Goal: Transaction & Acquisition: Purchase product/service

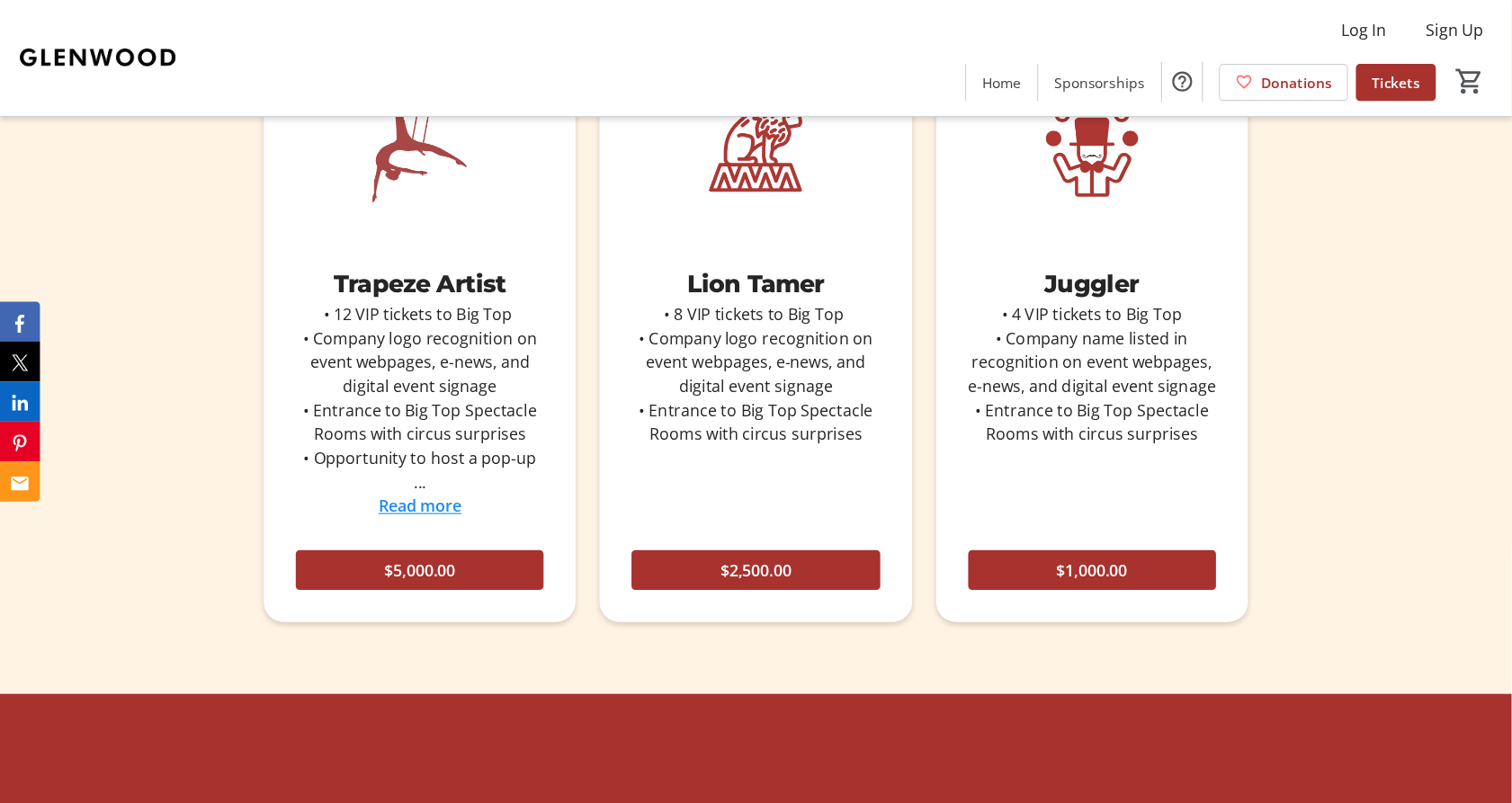
scroll to position [1360, 0]
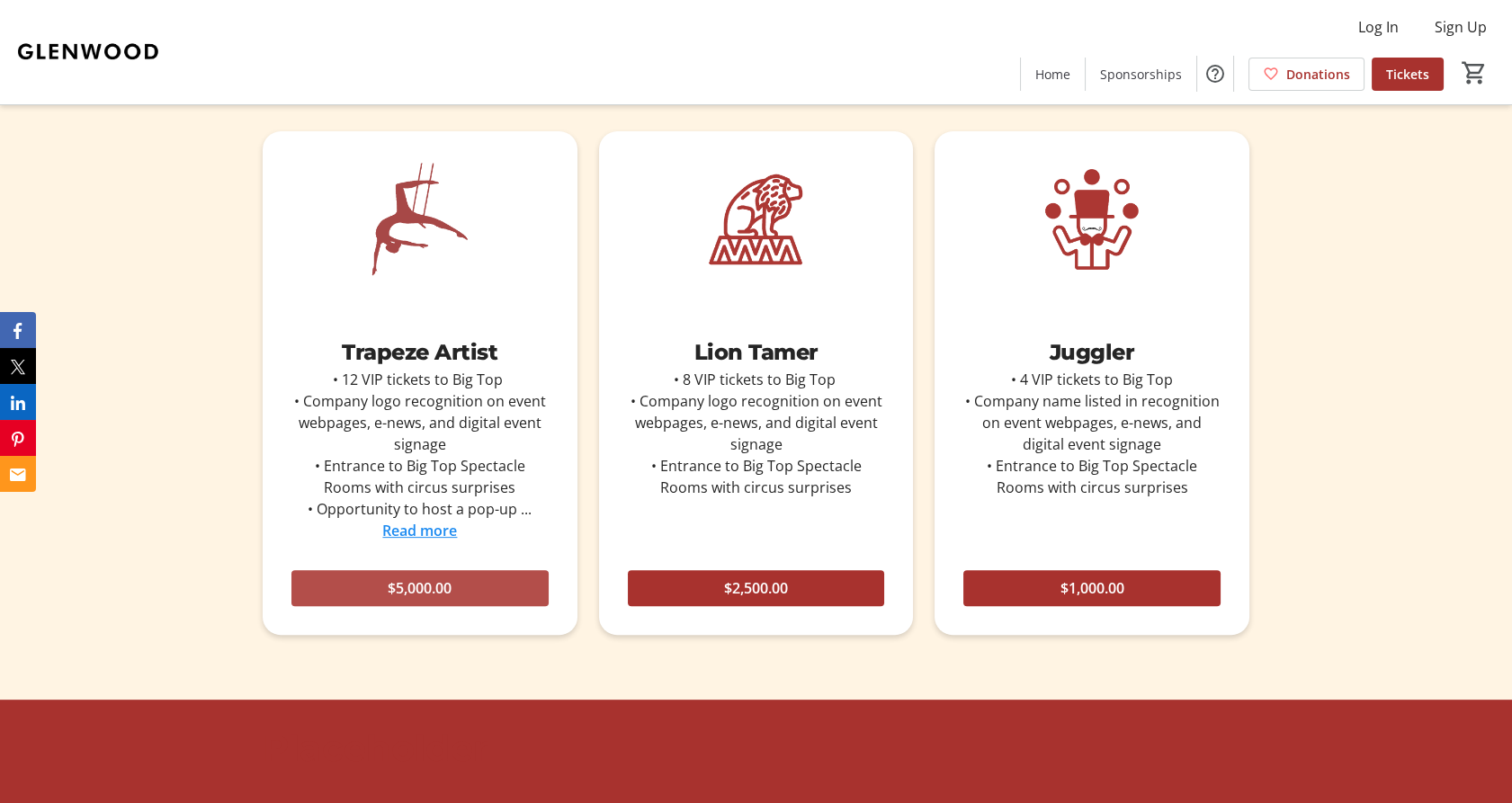
click at [388, 586] on span "$5,000.00" at bounding box center [420, 588] width 64 height 21
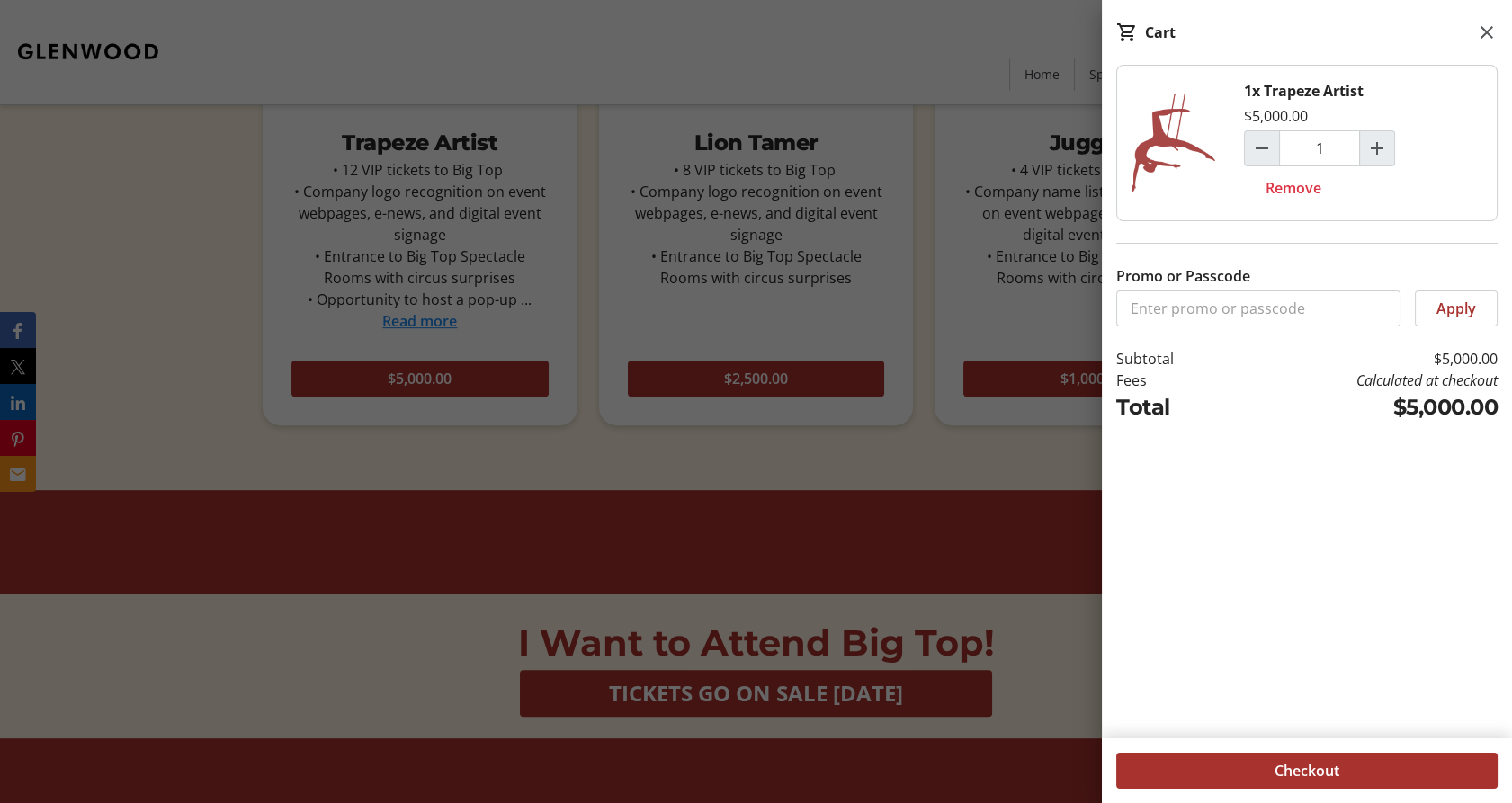
scroll to position [1566, 0]
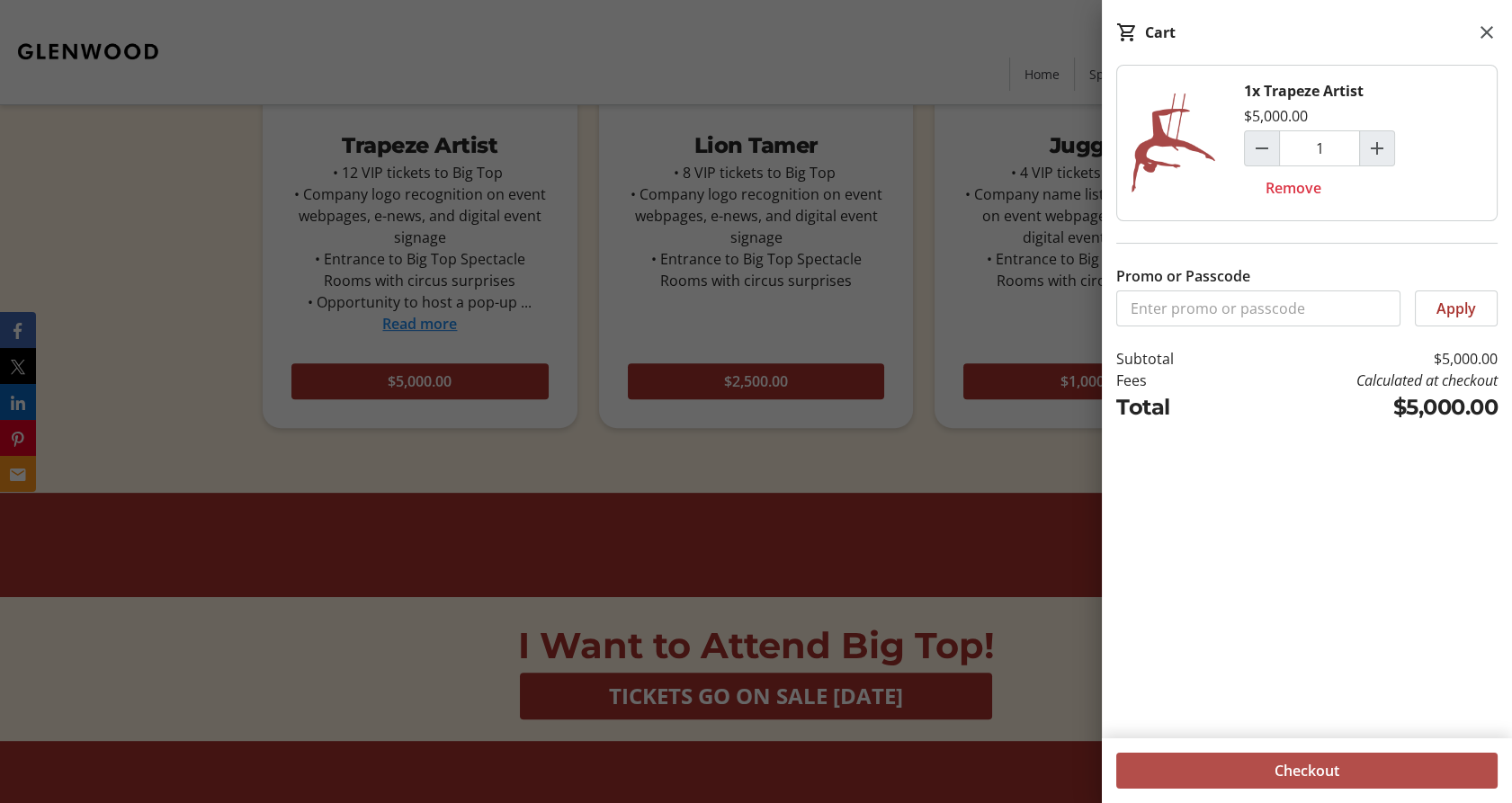
click at [1337, 723] on span "Checkout" at bounding box center [1306, 771] width 65 height 21
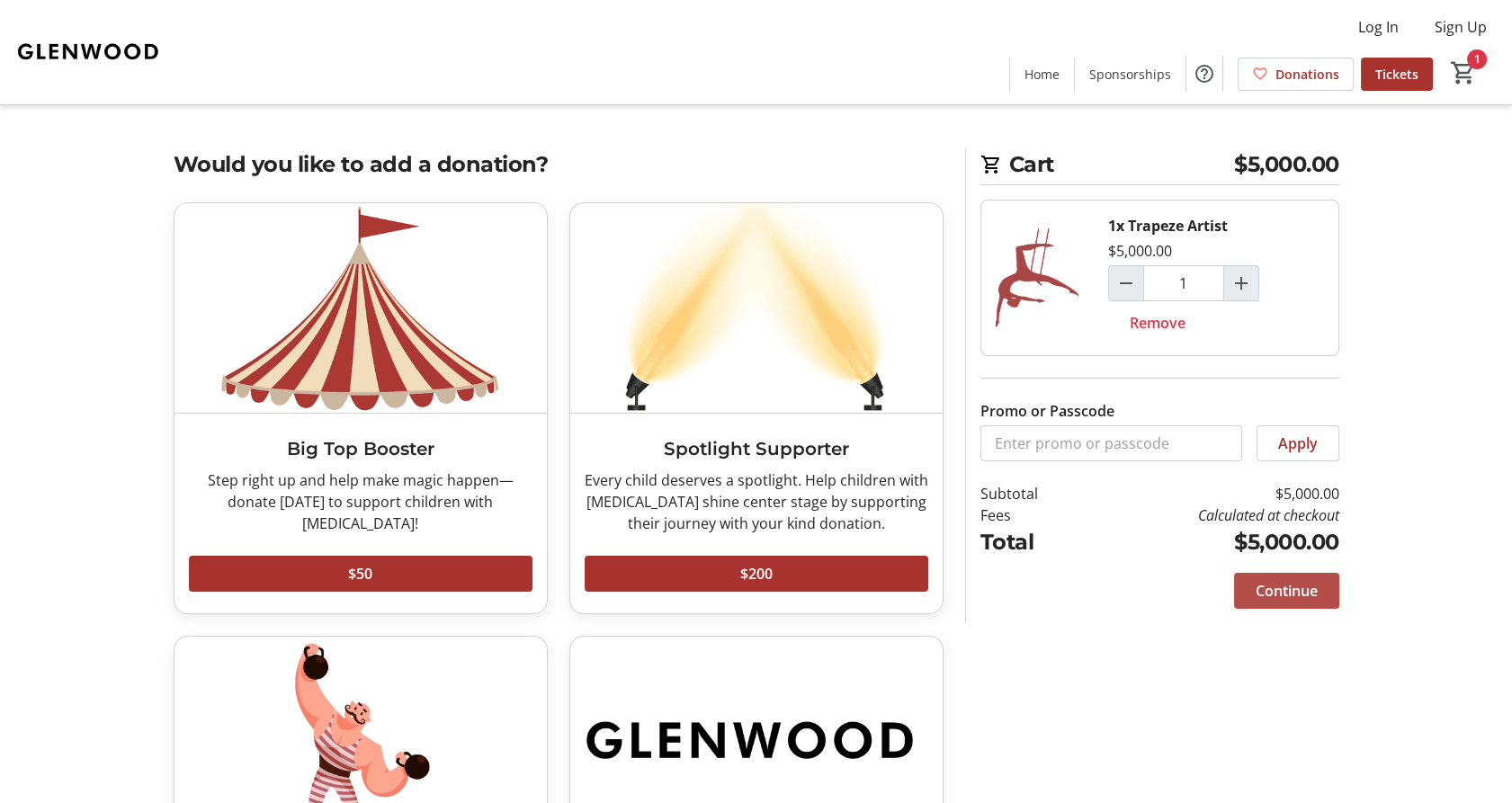
click at [1300, 592] on span "Continue" at bounding box center [1287, 591] width 62 height 21
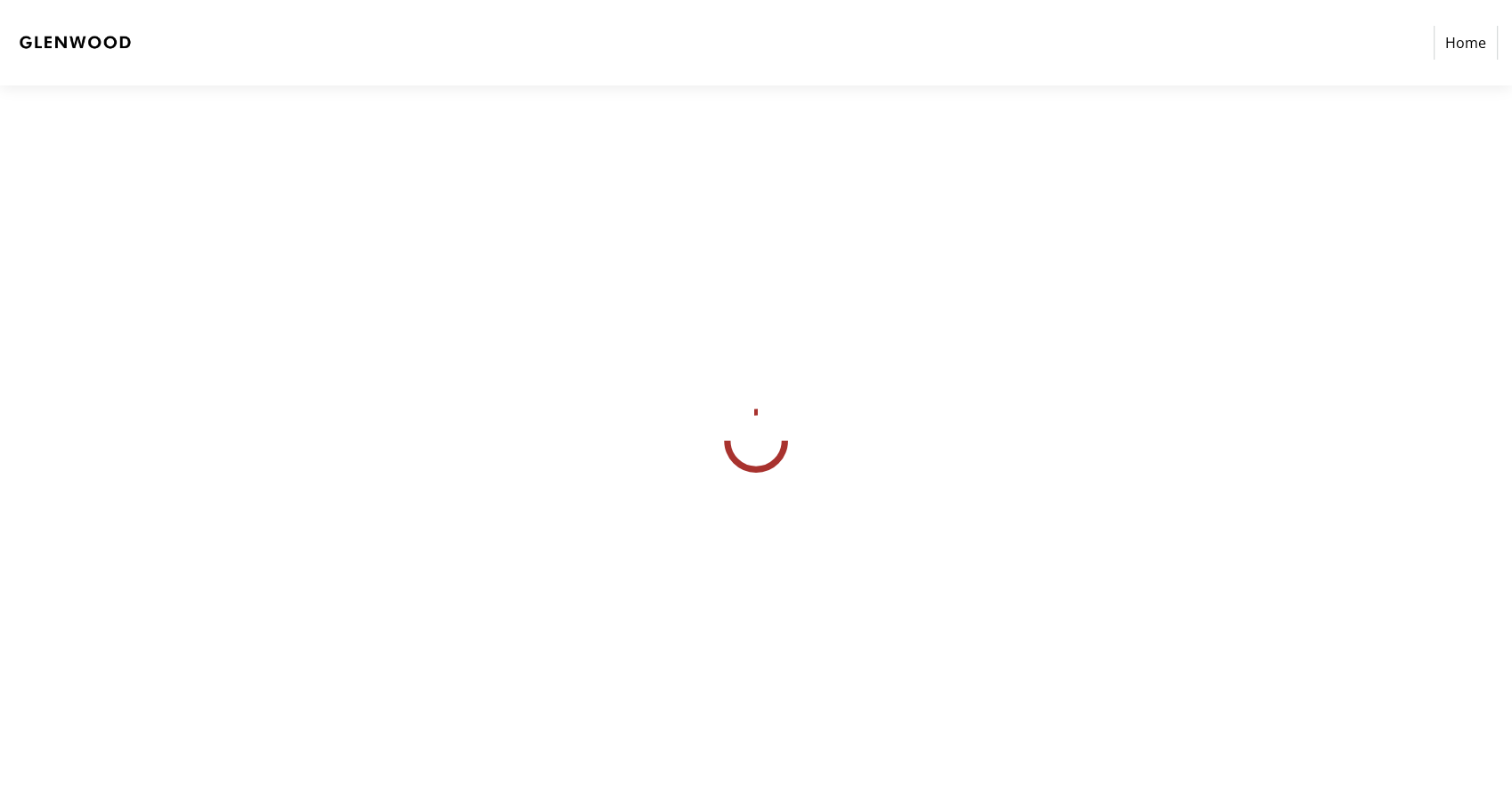
select select
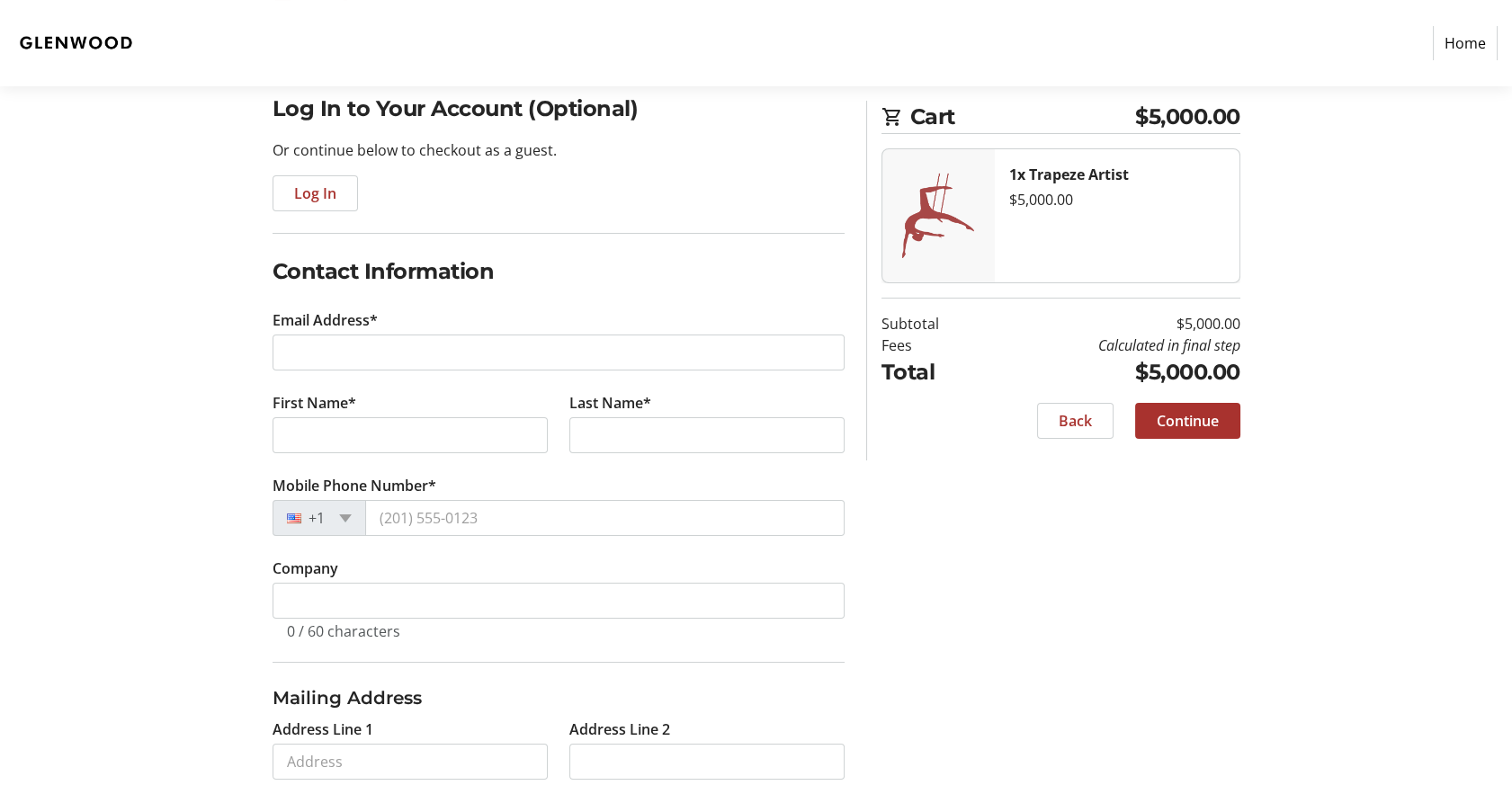
scroll to position [140, 0]
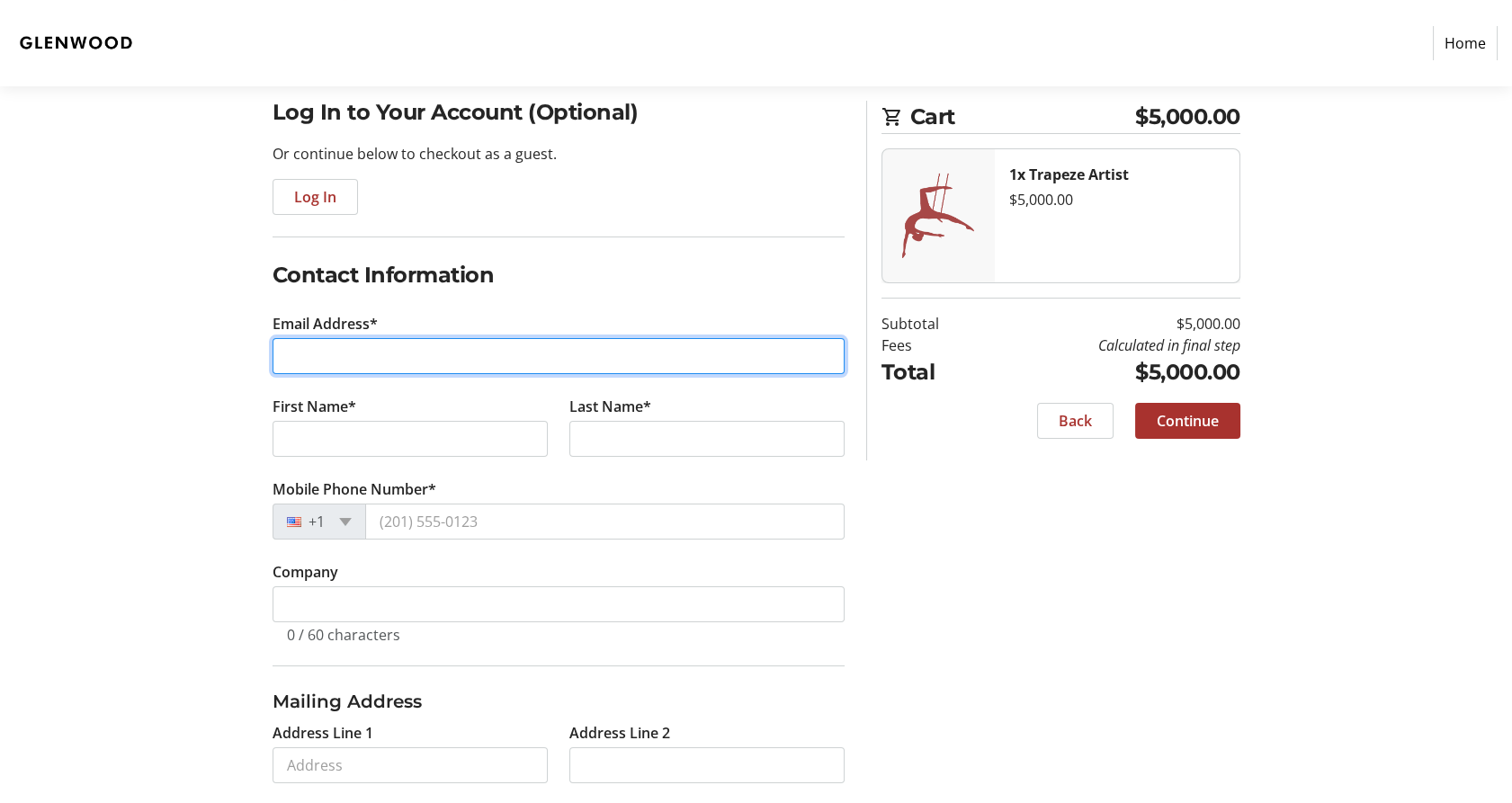
click at [327, 363] on input "Email Address*" at bounding box center [559, 356] width 572 height 36
type input "[PERSON_NAME][EMAIL_ADDRESS][DOMAIN_NAME]"
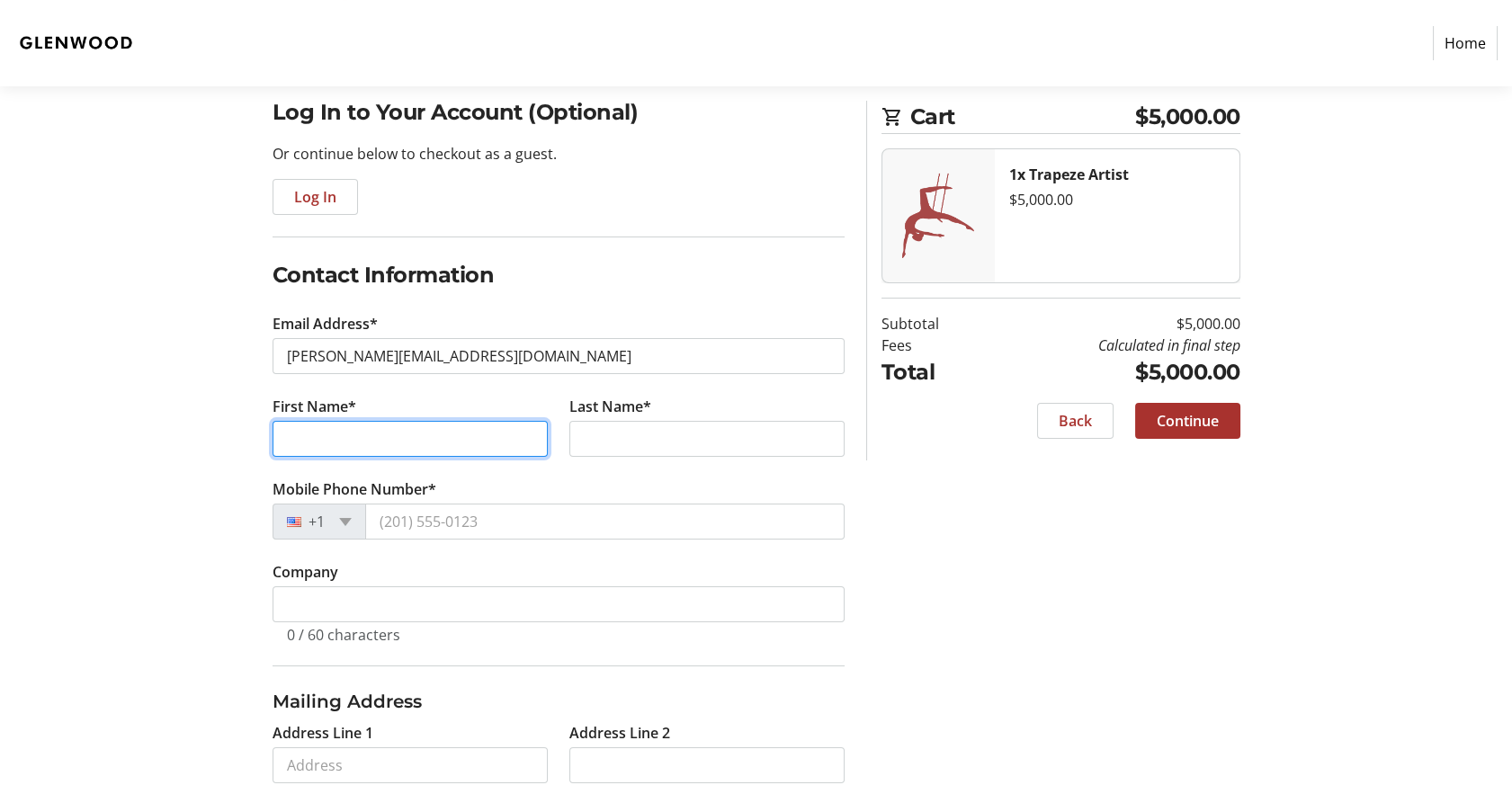
type input "[PERSON_NAME]"
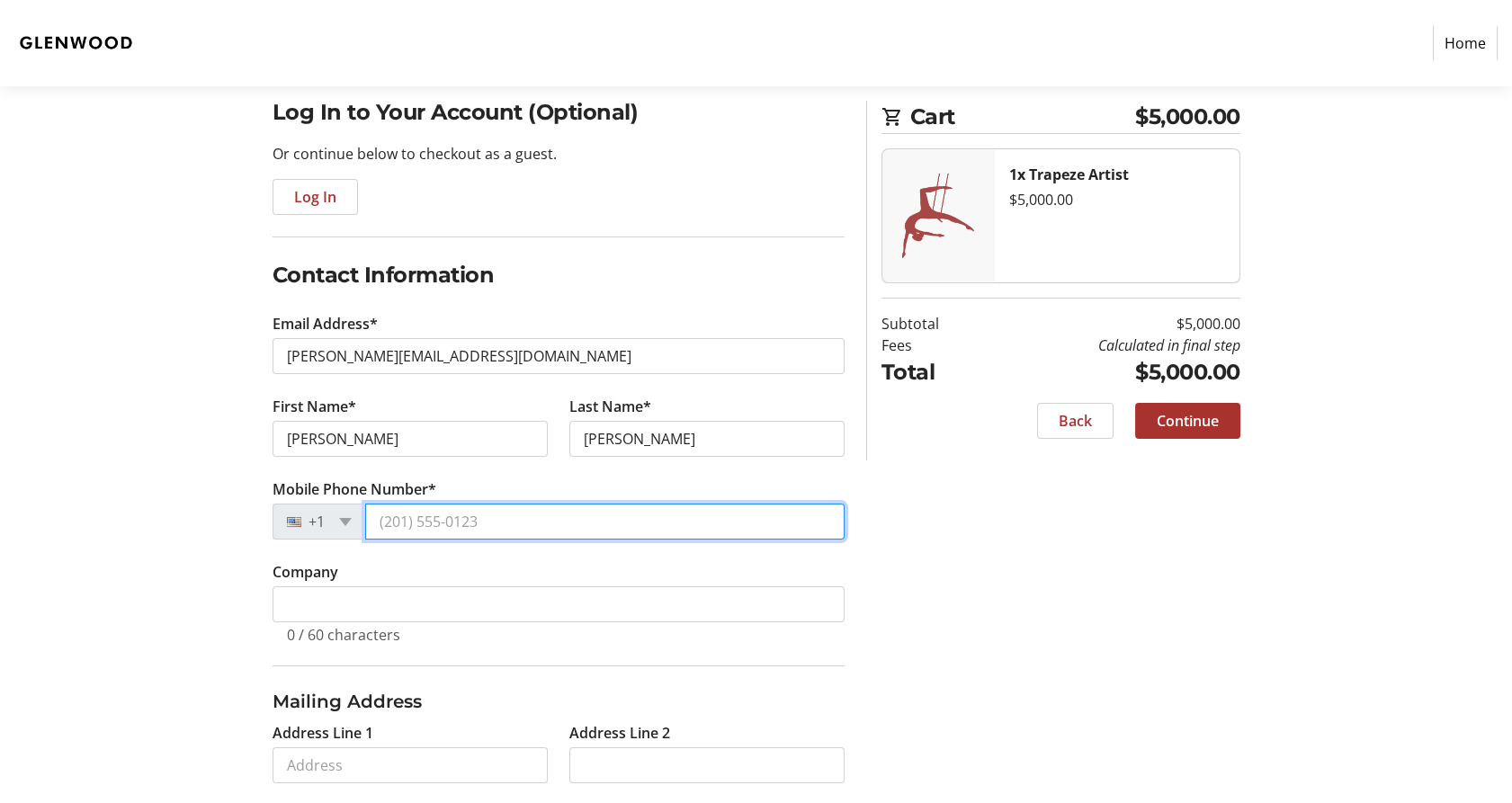
type input "[PHONE_NUMBER]"
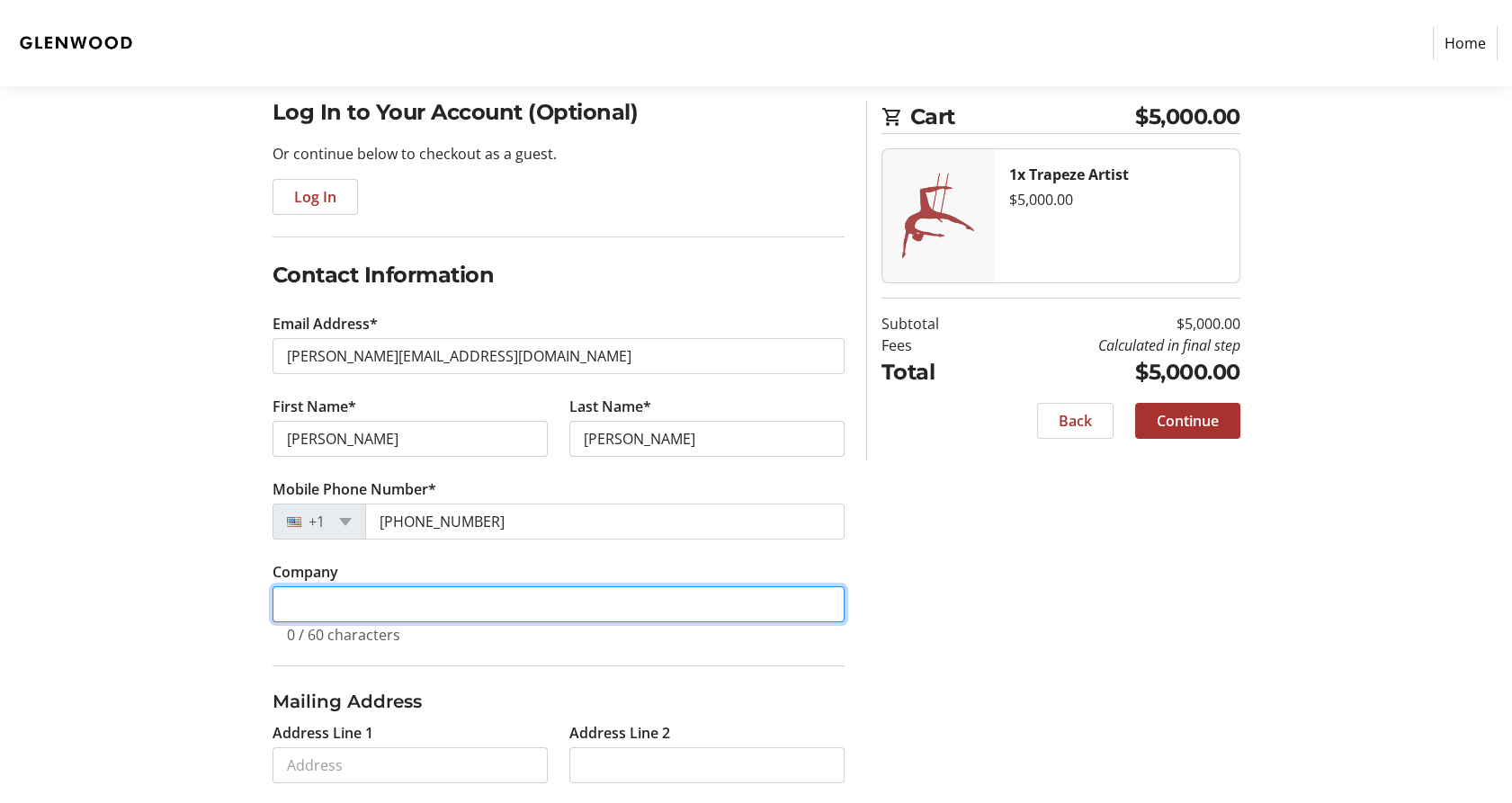
type input "[GEOGRAPHIC_DATA]"
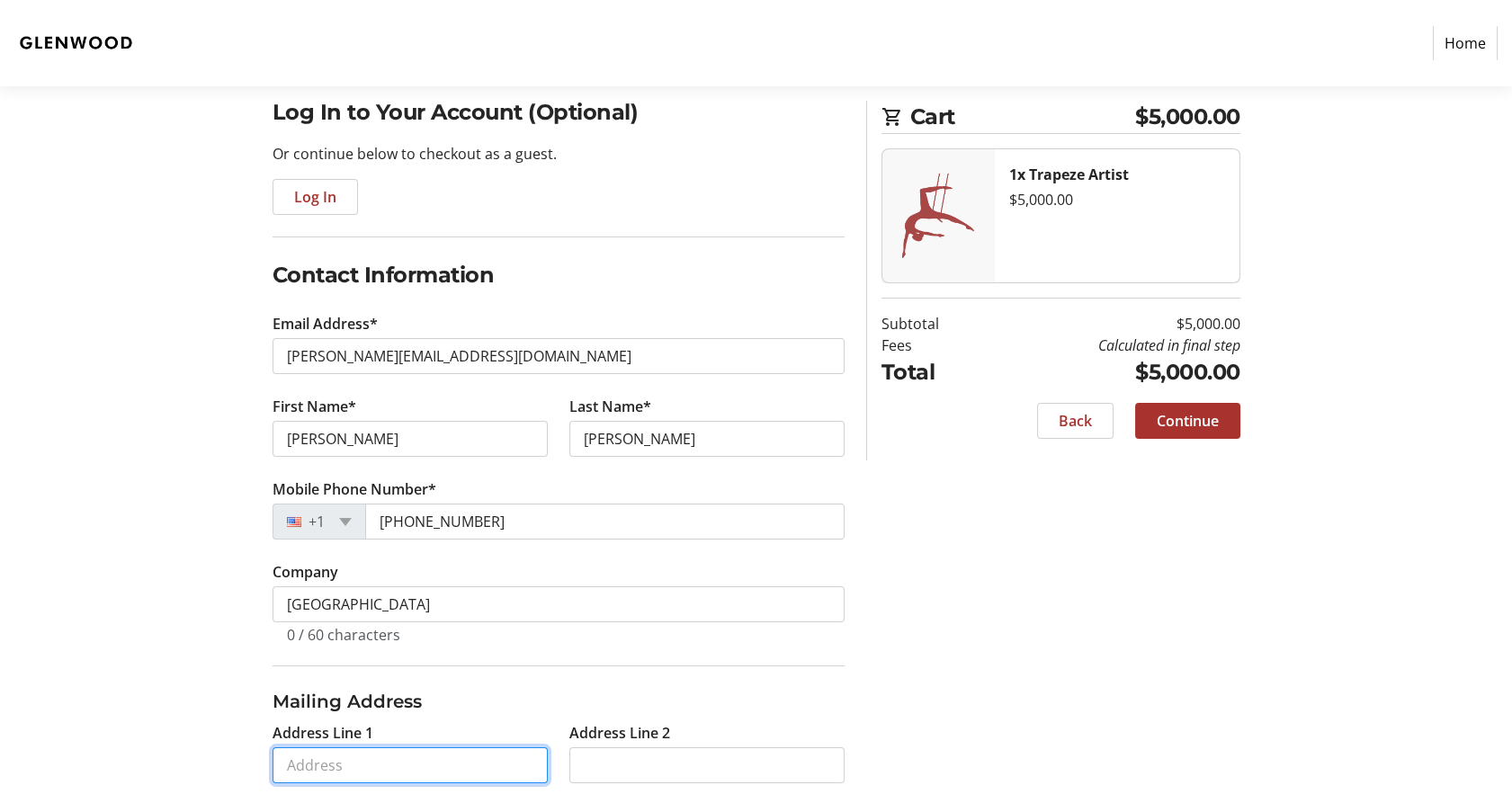
type input "[STREET_ADDRESS]"
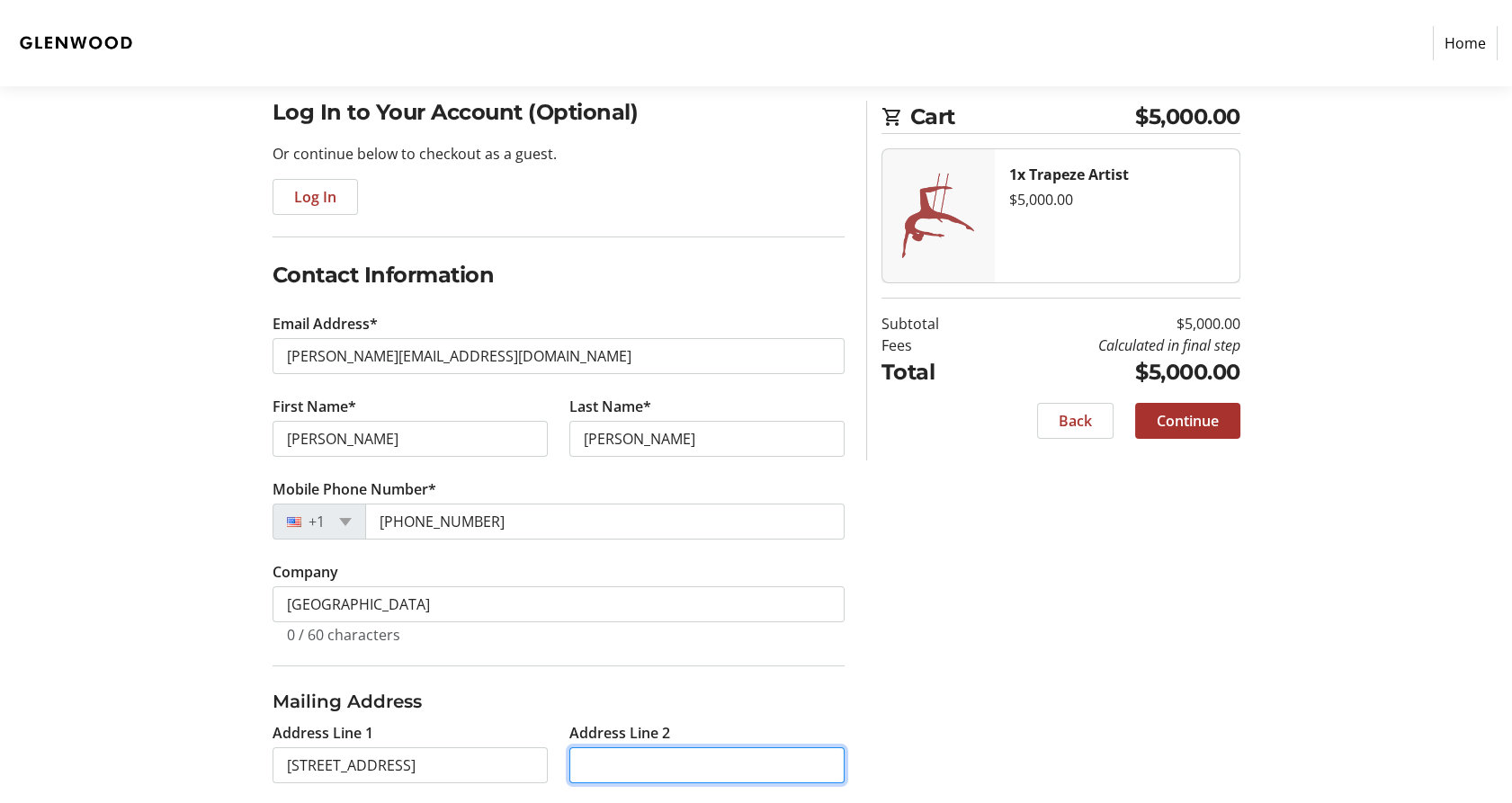
type input "Lobby"
type input "[GEOGRAPHIC_DATA]"
type input "35243"
select select "US"
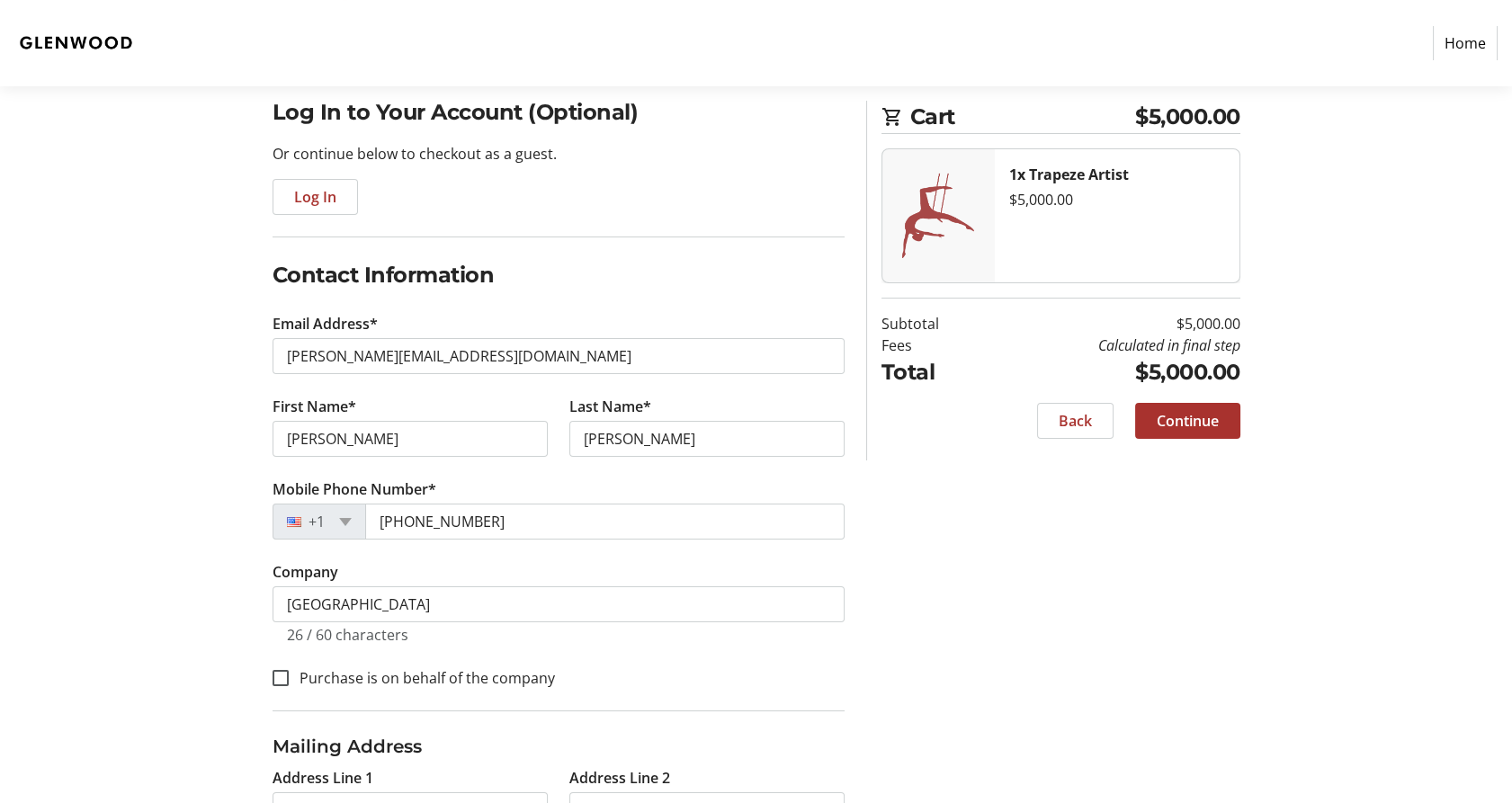
select select "AL"
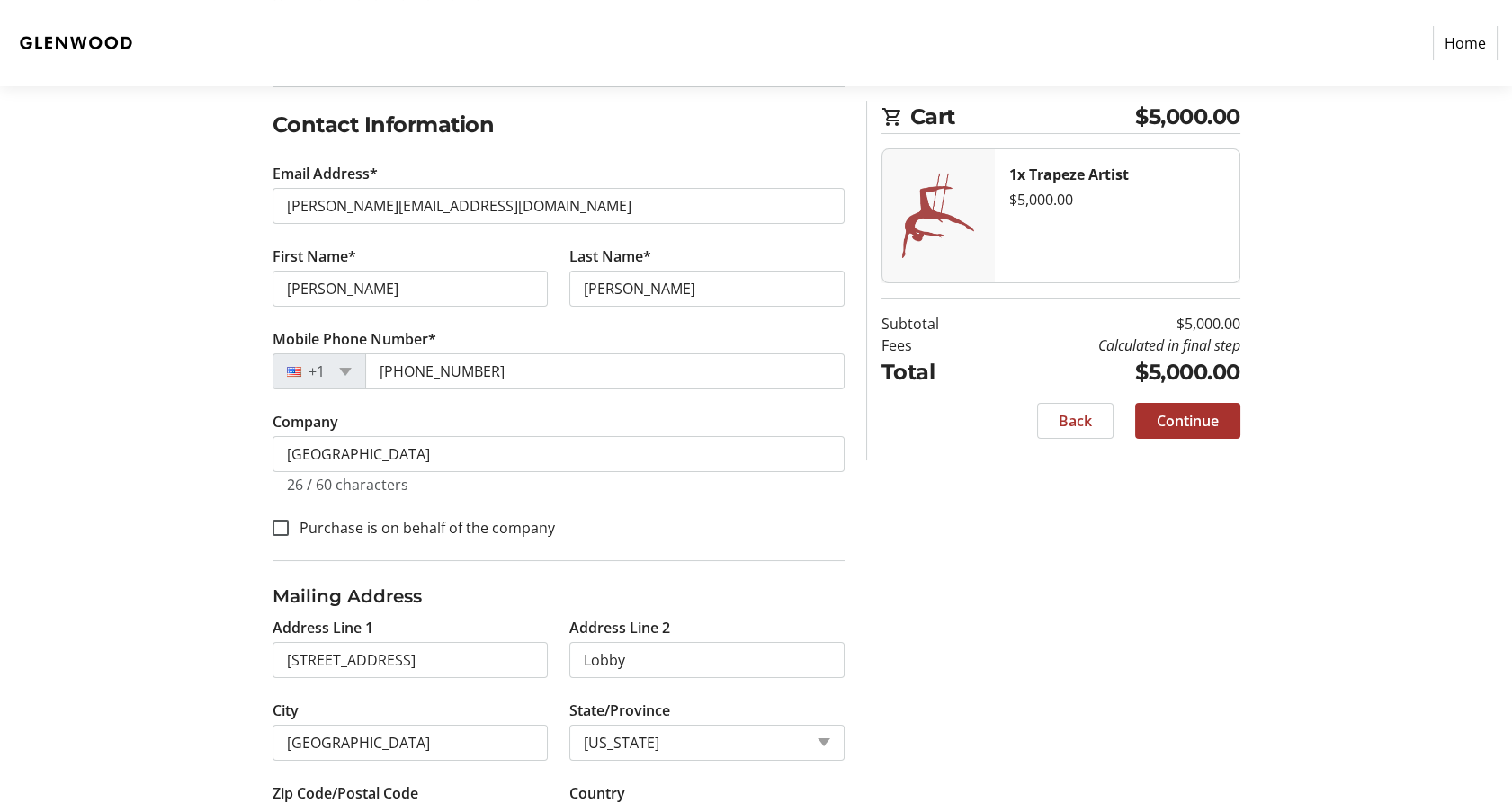
scroll to position [287, 0]
click at [278, 528] on input "Purchase is on behalf of the company" at bounding box center [280, 530] width 16 height 16
checkbox input "true"
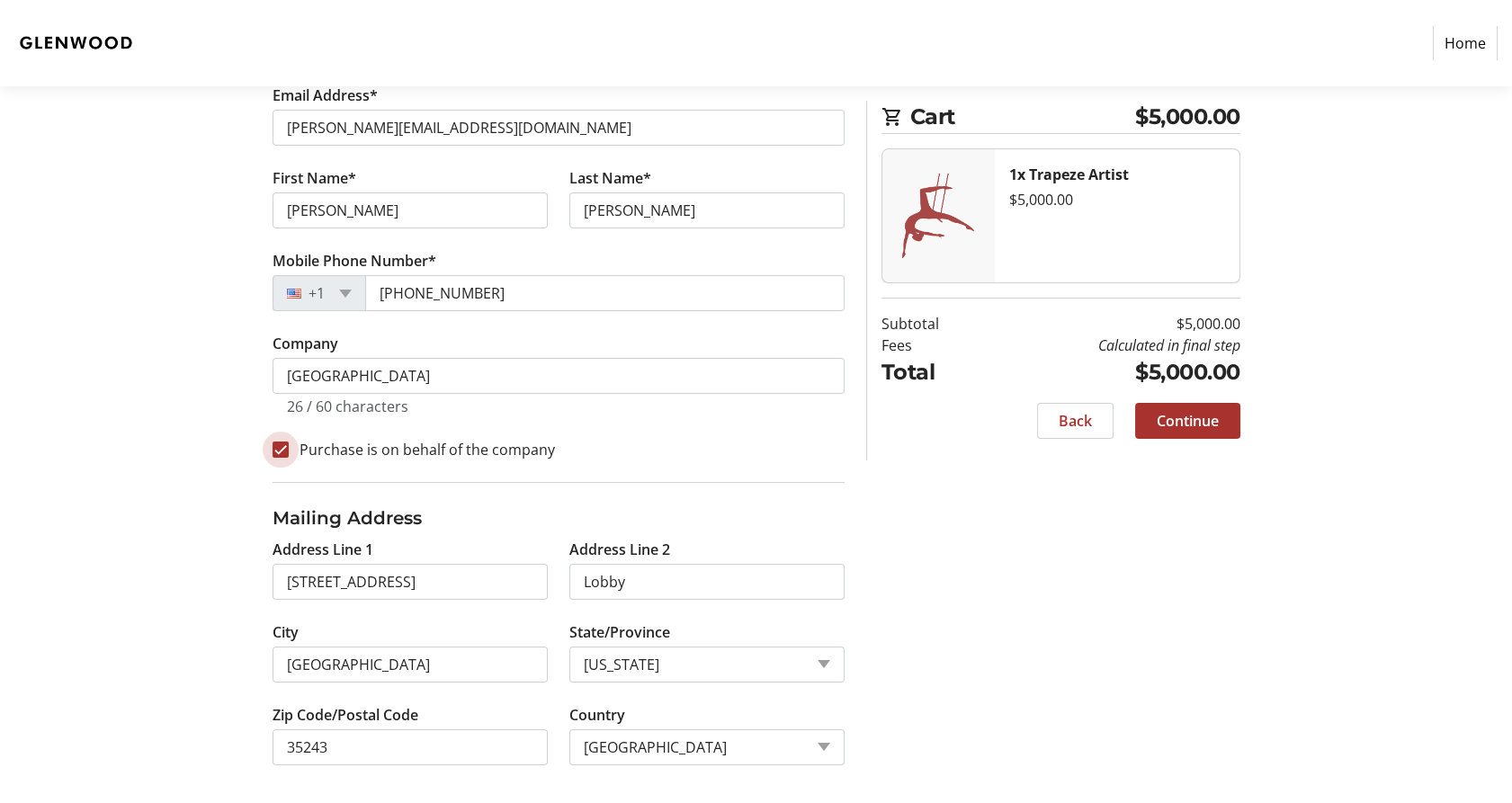
scroll to position [370, 0]
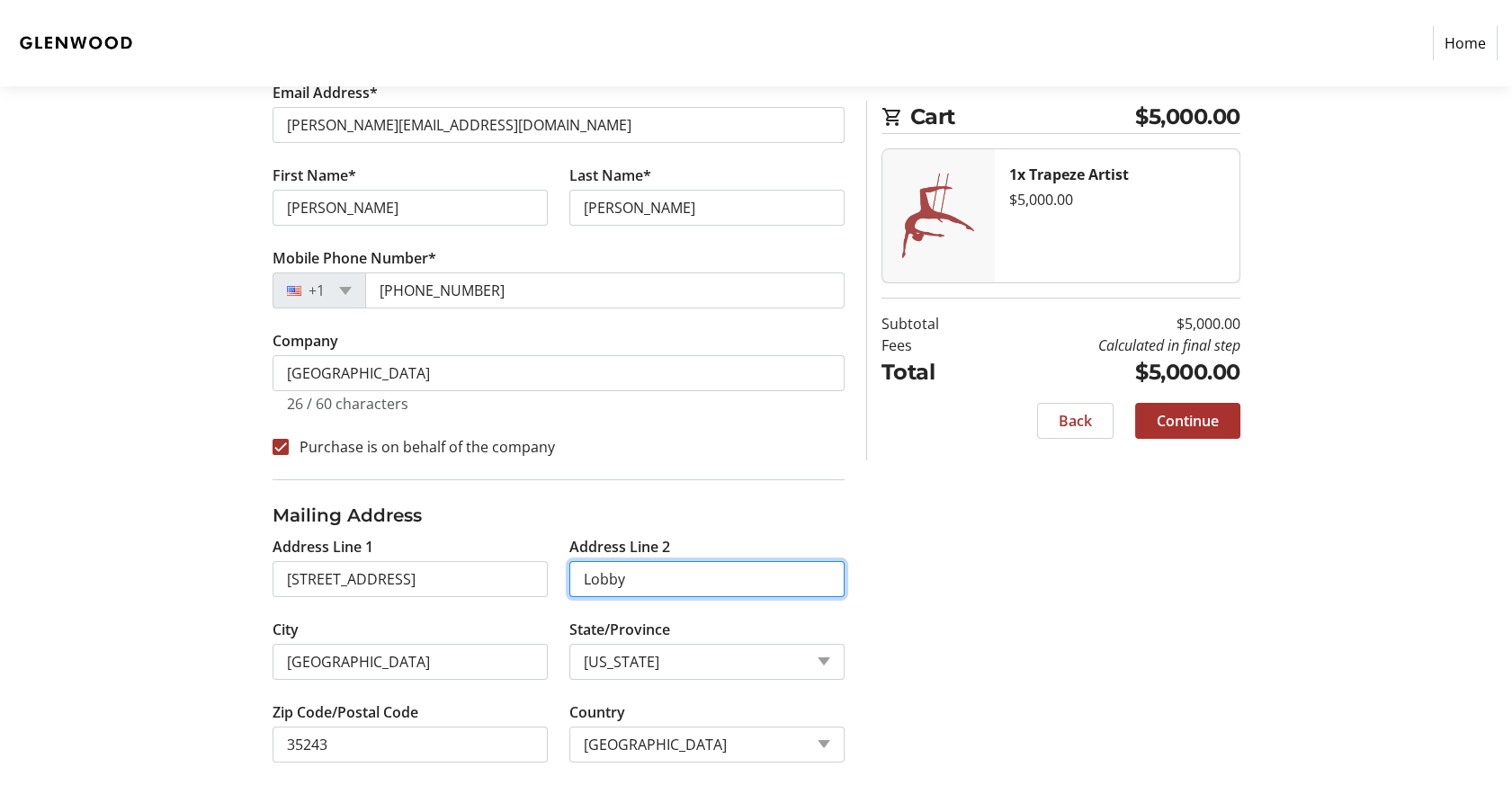
click at [685, 583] on input "Lobby" at bounding box center [707, 579] width 275 height 36
type input "L"
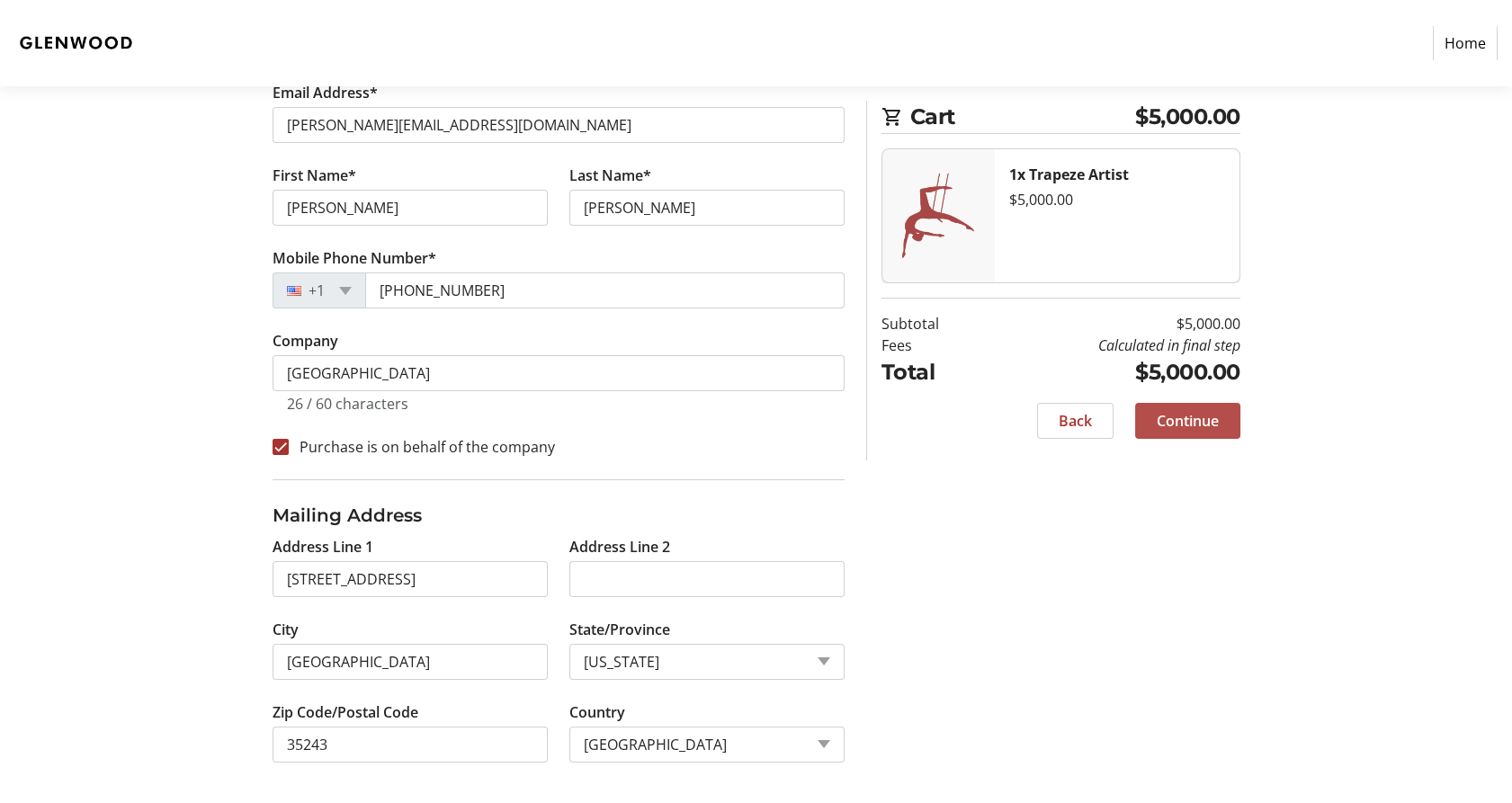
click at [1194, 426] on span "Continue" at bounding box center [1187, 421] width 62 height 21
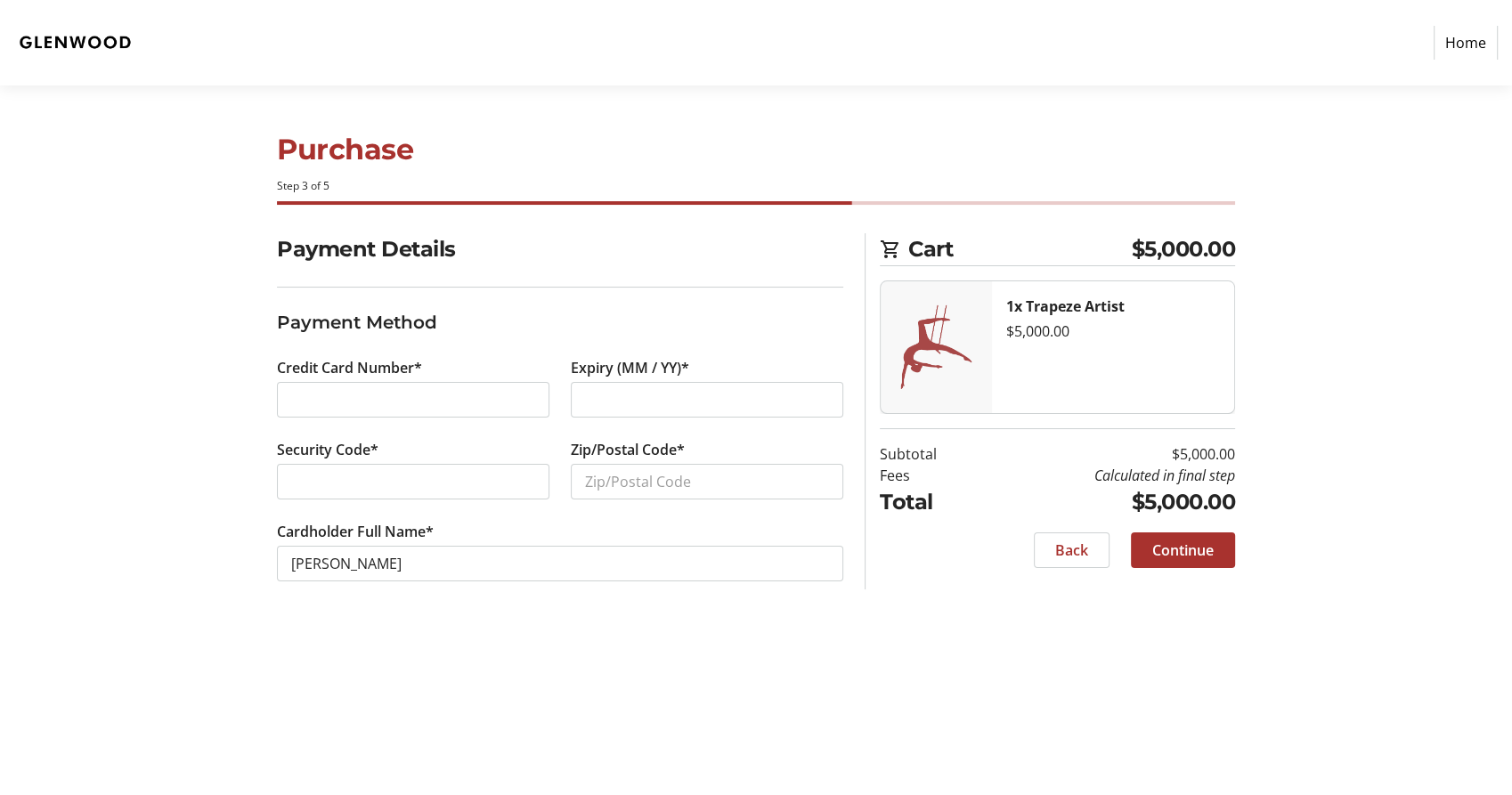
click at [1310, 575] on div "Payment Details Payment Method Credit Card Number* Expiry (MM / YY)* Security C…" at bounding box center [756, 428] width 1175 height 391
click at [586, 494] on input "Zip/Postal Code*" at bounding box center [707, 481] width 273 height 36
type input "35243"
click at [1188, 544] on span "Continue" at bounding box center [1183, 550] width 61 height 21
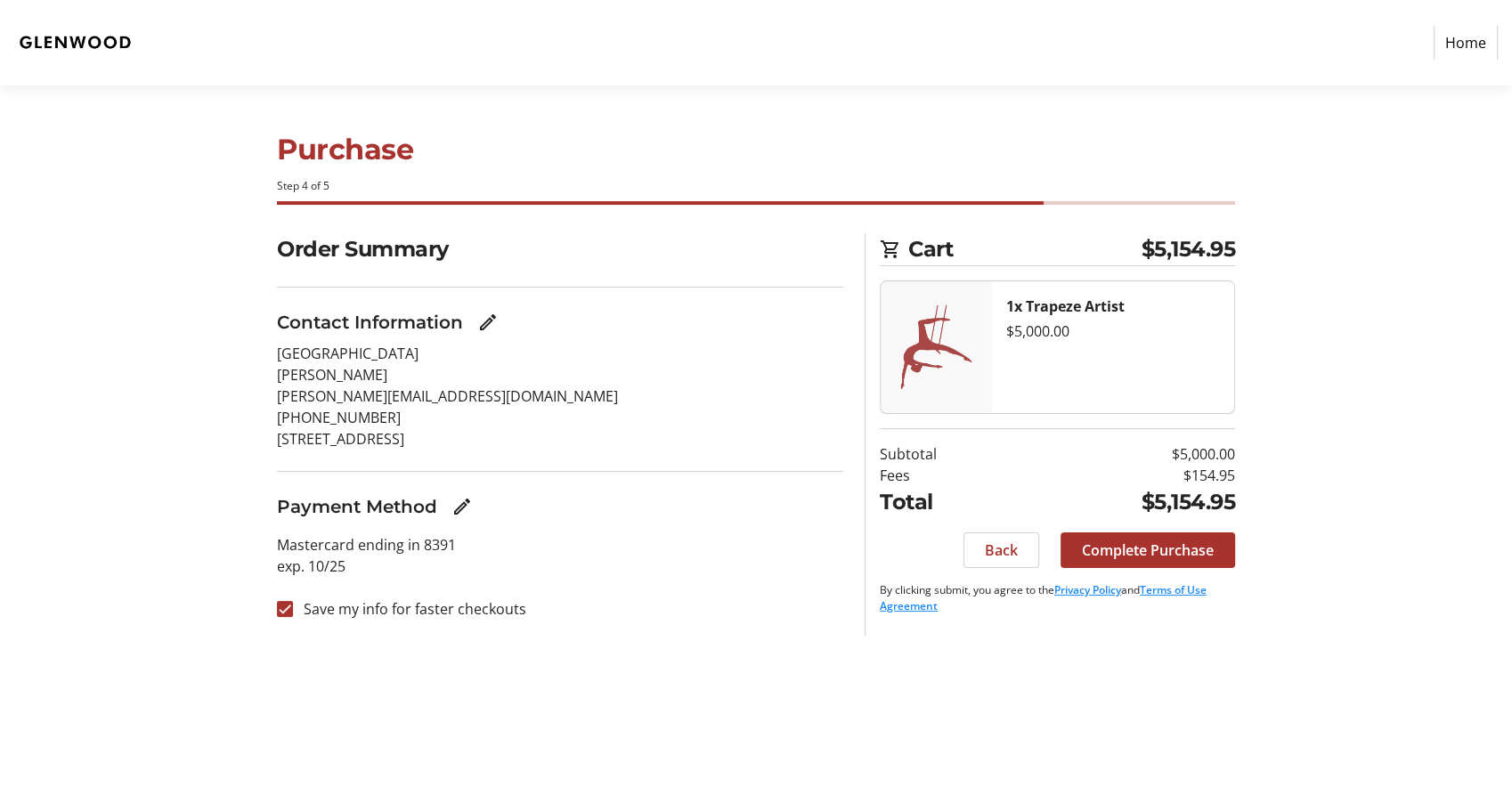
click at [1359, 438] on section "Purchase Step 4 of 5 Cart $5,154.95 1x Trapeze Artist $5,000.00 Subtotal $5,000…" at bounding box center [756, 440] width 1512 height 710
click at [286, 606] on input "Save my info for faster checkouts" at bounding box center [284, 609] width 16 height 16
checkbox input "false"
click at [1138, 546] on span "Complete Purchase" at bounding box center [1147, 550] width 132 height 21
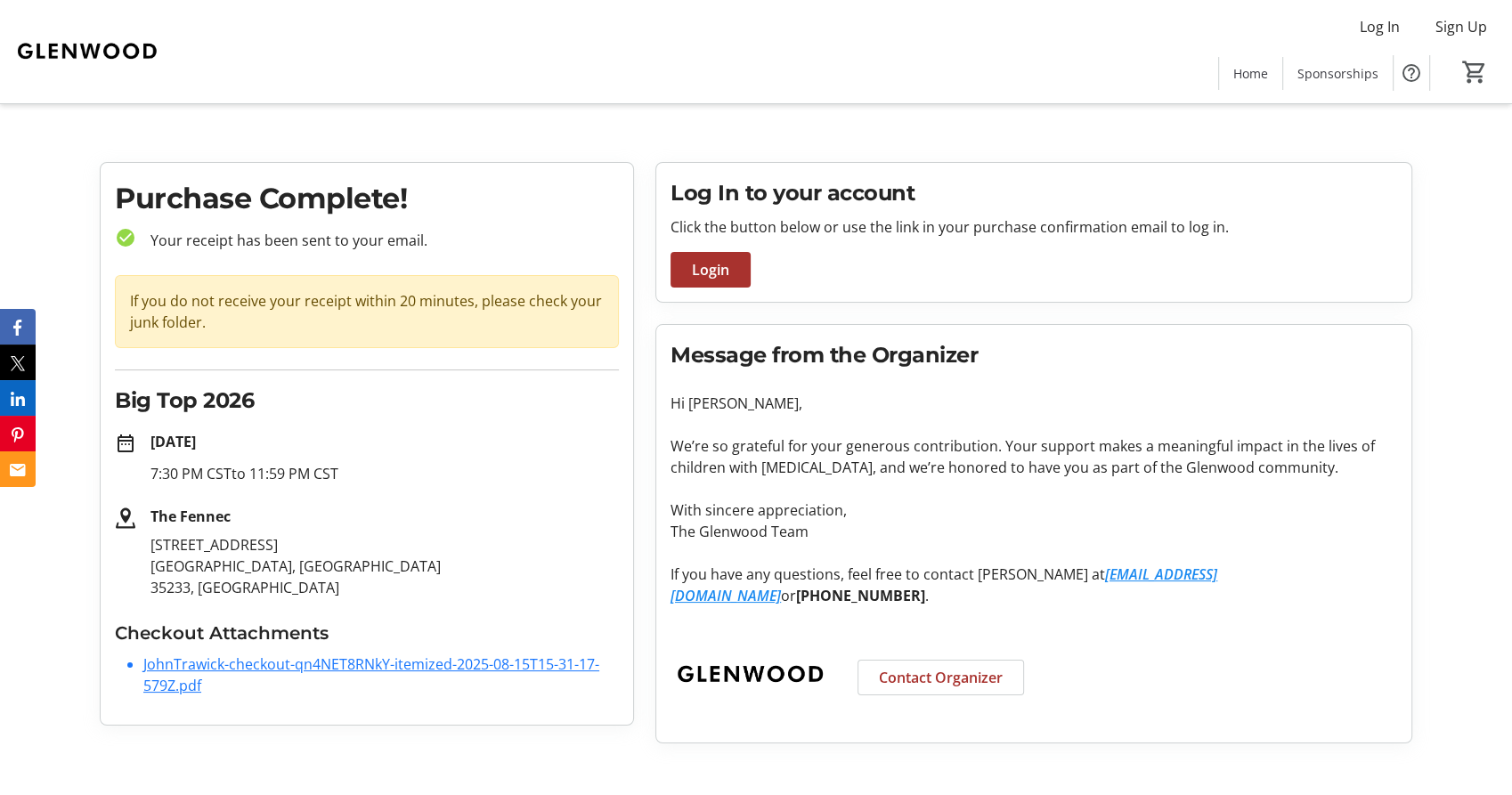
click at [447, 664] on link "JohnTrawick-checkout-qn4NET8RNkY-itemized-2025-08-15T15-31-17-579Z.pdf" at bounding box center [371, 675] width 456 height 41
